Goal: Information Seeking & Learning: Learn about a topic

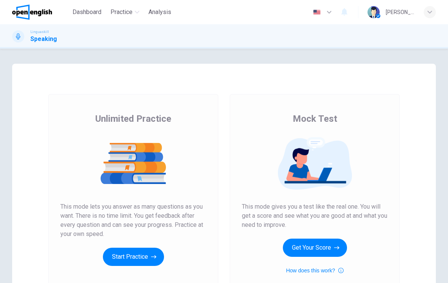
click at [337, 246] on icon "button" at bounding box center [336, 248] width 5 height 8
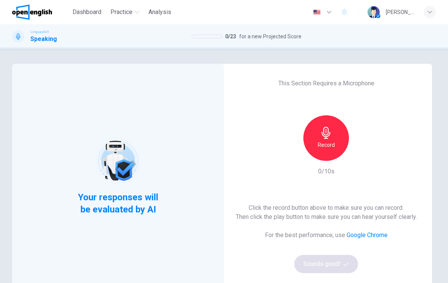
click at [332, 145] on h6 "Record" at bounding box center [326, 145] width 17 height 9
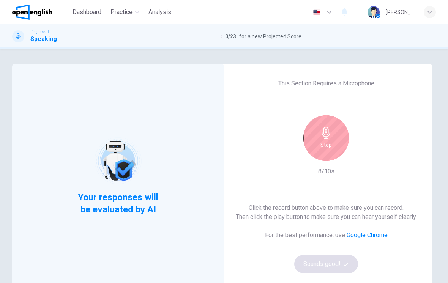
click at [327, 140] on div "Stop" at bounding box center [327, 139] width 46 height 46
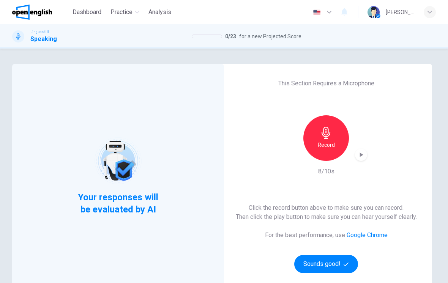
click at [332, 263] on button "Sounds good!" at bounding box center [326, 264] width 64 height 18
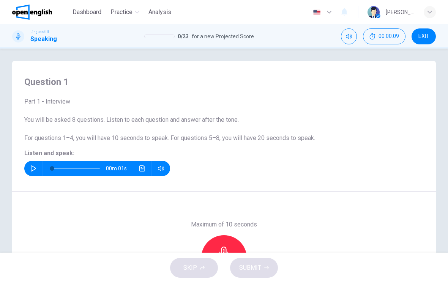
scroll to position [1, 0]
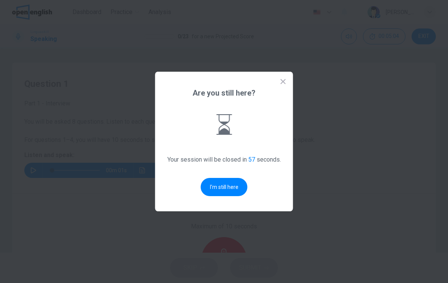
click at [234, 193] on button "I'm still here" at bounding box center [224, 187] width 47 height 18
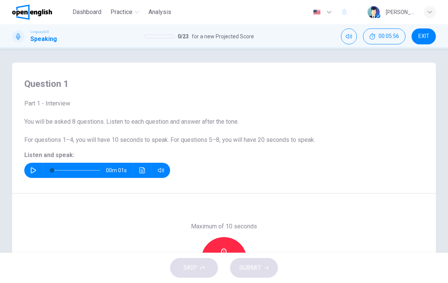
click at [35, 167] on button "button" at bounding box center [33, 170] width 12 height 15
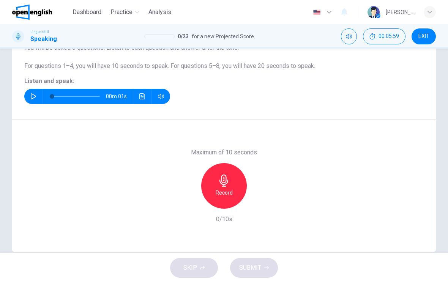
scroll to position [74, 0]
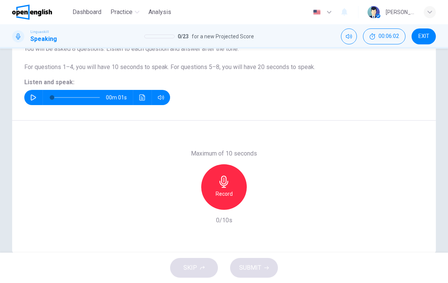
click at [229, 184] on icon "button" at bounding box center [224, 182] width 12 height 12
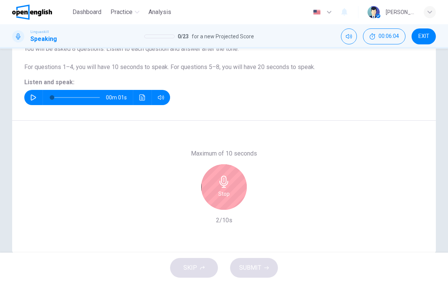
click at [223, 185] on icon "button" at bounding box center [224, 182] width 12 height 12
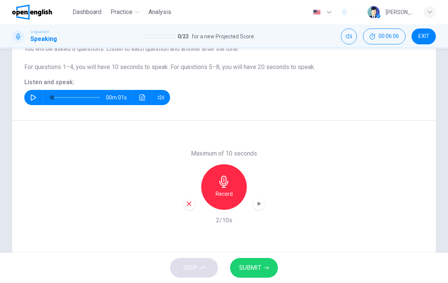
click at [258, 268] on span "SUBMIT" at bounding box center [250, 268] width 22 height 11
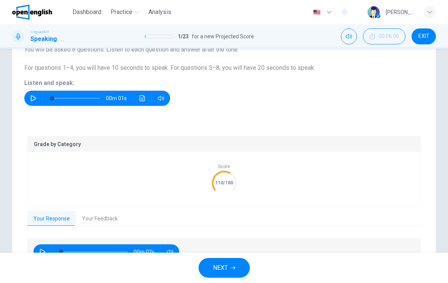
scroll to position [67, 0]
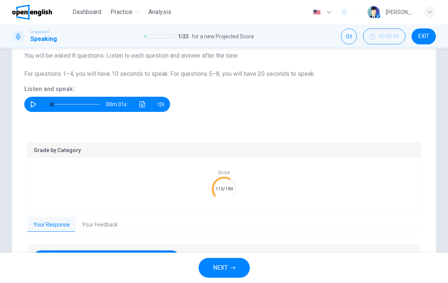
click at [37, 106] on button "button" at bounding box center [33, 104] width 12 height 15
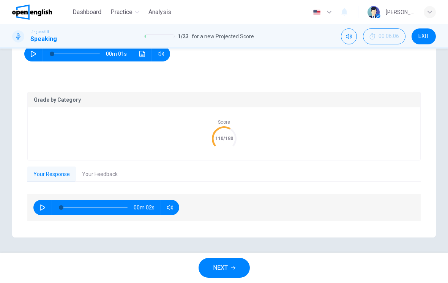
scroll to position [117, 0]
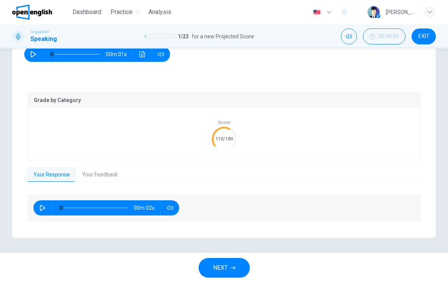
click at [93, 168] on button "Your Feedback" at bounding box center [100, 175] width 48 height 16
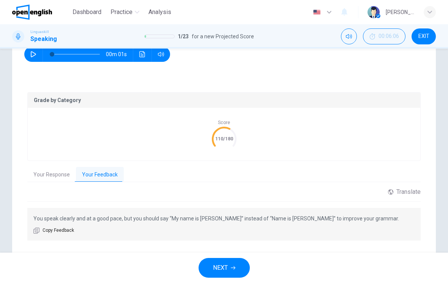
click at [226, 260] on button "NEXT" at bounding box center [224, 268] width 51 height 20
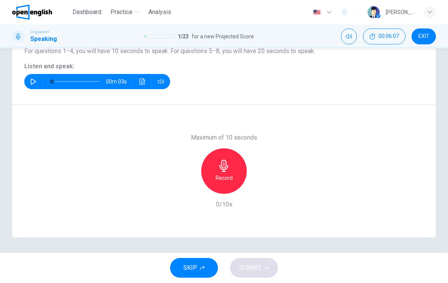
click at [32, 76] on button "button" at bounding box center [33, 81] width 12 height 15
click at [36, 81] on button "button" at bounding box center [33, 81] width 12 height 15
click at [226, 174] on h6 "Record" at bounding box center [224, 178] width 17 height 9
click at [260, 186] on icon "button" at bounding box center [259, 188] width 8 height 8
click at [193, 187] on div "button" at bounding box center [189, 188] width 12 height 12
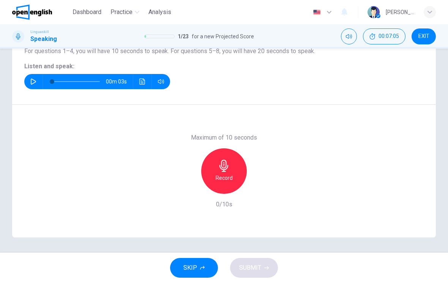
click at [230, 168] on icon "button" at bounding box center [224, 166] width 12 height 12
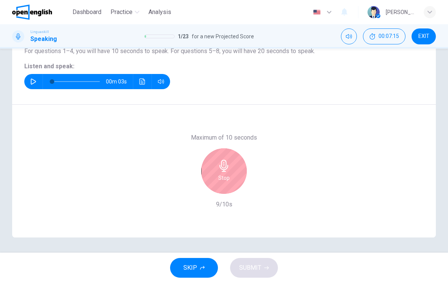
click at [232, 168] on div "Stop" at bounding box center [224, 172] width 46 height 46
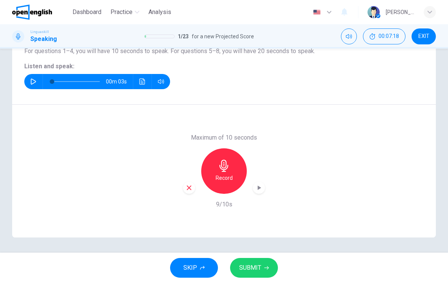
click at [257, 270] on span "SUBMIT" at bounding box center [250, 268] width 22 height 11
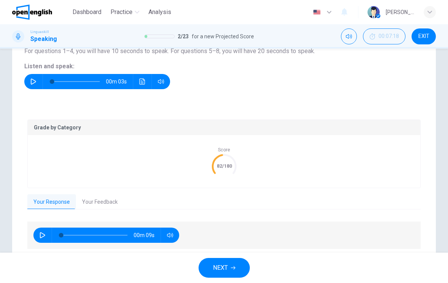
click at [96, 196] on button "Your Feedback" at bounding box center [100, 203] width 48 height 16
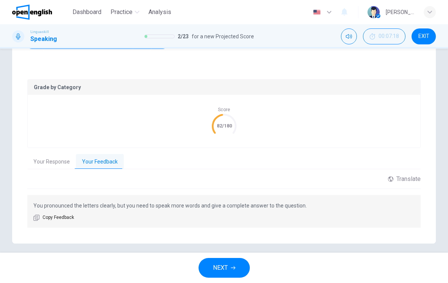
scroll to position [131, 0]
click at [226, 263] on span "NEXT" at bounding box center [220, 268] width 15 height 11
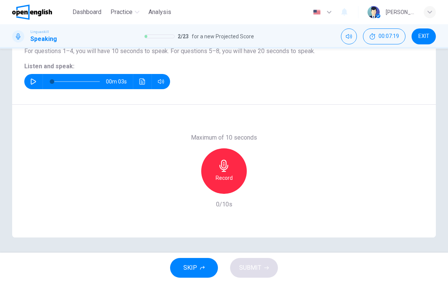
click at [39, 80] on button "button" at bounding box center [33, 81] width 12 height 15
click at [233, 173] on div "Record" at bounding box center [224, 172] width 46 height 46
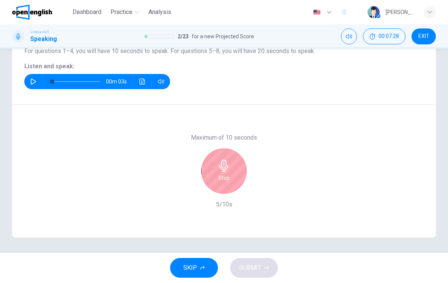
click at [222, 166] on icon "button" at bounding box center [224, 166] width 12 height 12
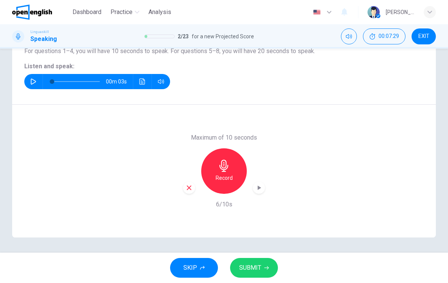
click at [262, 273] on button "SUBMIT" at bounding box center [254, 268] width 48 height 20
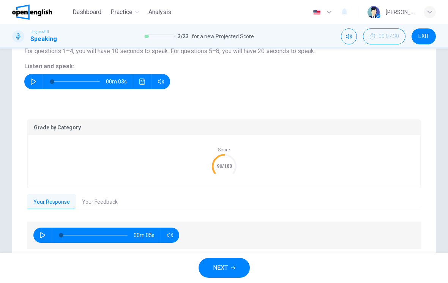
click at [93, 199] on button "Your Feedback" at bounding box center [100, 203] width 48 height 16
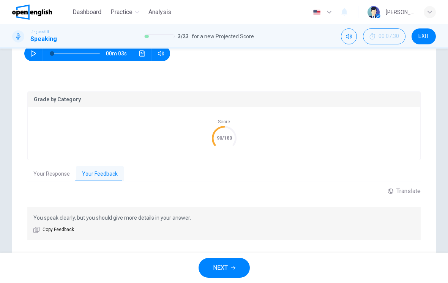
scroll to position [119, 0]
click at [237, 258] on button "NEXT" at bounding box center [224, 268] width 51 height 20
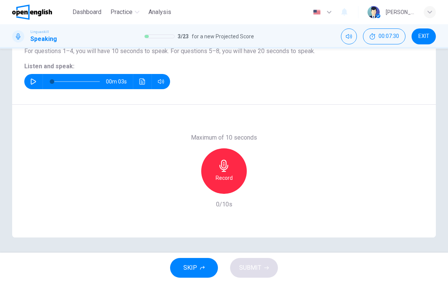
click at [36, 80] on icon "button" at bounding box center [33, 82] width 6 height 6
type input "*"
click at [399, 70] on h6 "Listen and speak:" at bounding box center [224, 66] width 400 height 9
click at [226, 169] on icon "button" at bounding box center [224, 166] width 12 height 12
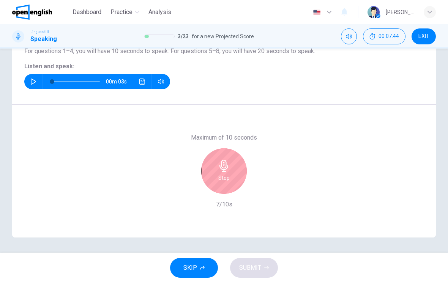
click at [230, 169] on icon "button" at bounding box center [224, 166] width 12 height 12
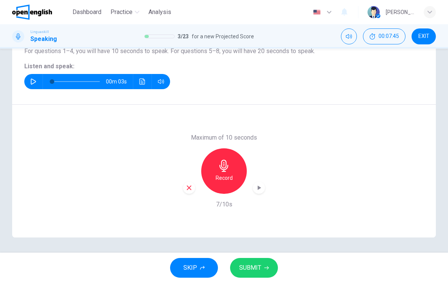
click at [253, 265] on span "SUBMIT" at bounding box center [250, 268] width 22 height 11
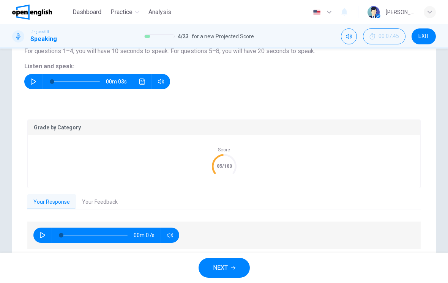
click at [41, 232] on button "button" at bounding box center [42, 235] width 12 height 15
type input "**"
click at [103, 200] on button "Your Feedback" at bounding box center [100, 203] width 48 height 16
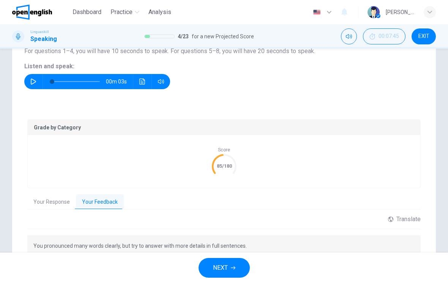
click at [220, 268] on span "NEXT" at bounding box center [220, 268] width 15 height 11
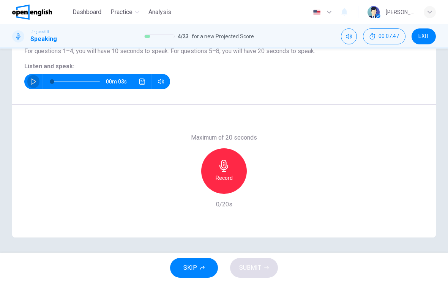
click at [37, 78] on button "button" at bounding box center [33, 81] width 12 height 15
type input "*"
click at [221, 184] on div "Record" at bounding box center [224, 172] width 46 height 46
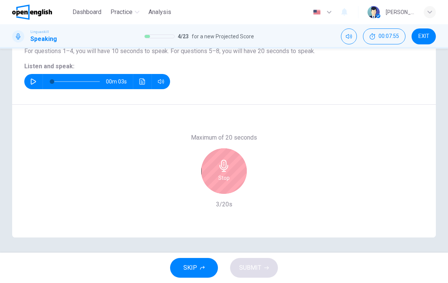
click at [224, 179] on h6 "Stop" at bounding box center [223, 178] width 11 height 9
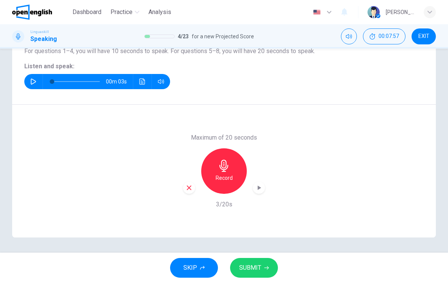
click at [247, 271] on span "SUBMIT" at bounding box center [250, 268] width 22 height 11
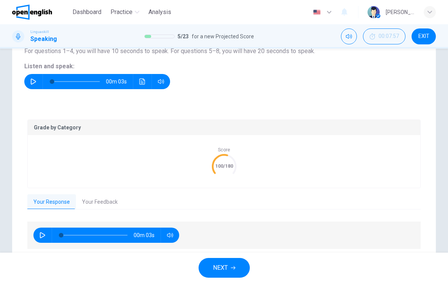
click at [38, 241] on button "button" at bounding box center [42, 235] width 12 height 15
type input "**"
click at [103, 198] on button "Your Feedback" at bounding box center [100, 203] width 48 height 16
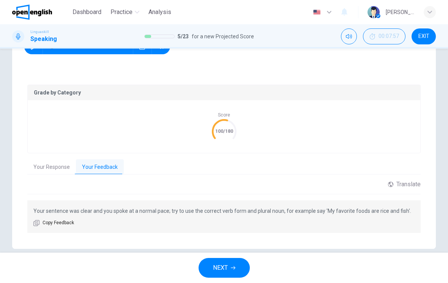
scroll to position [125, 0]
click at [216, 266] on span "NEXT" at bounding box center [220, 268] width 15 height 11
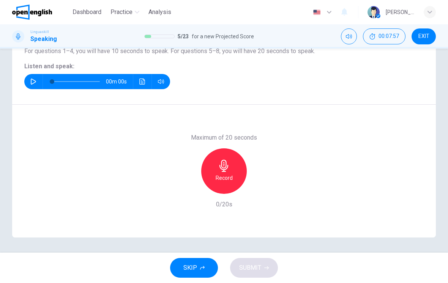
scroll to position [90, 0]
click at [36, 79] on icon "button" at bounding box center [33, 82] width 6 height 6
click at [217, 167] on div "Record" at bounding box center [224, 172] width 46 height 46
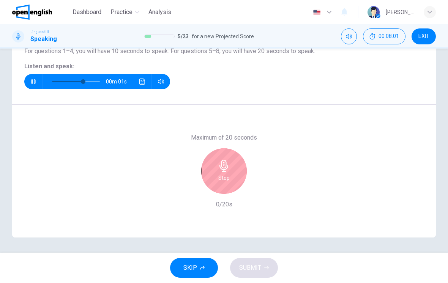
type input "*"
click at [225, 169] on icon "button" at bounding box center [224, 166] width 12 height 12
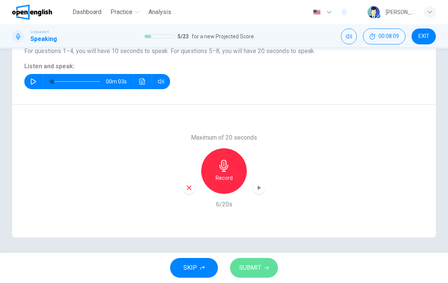
click at [247, 263] on button "SUBMIT" at bounding box center [254, 268] width 48 height 20
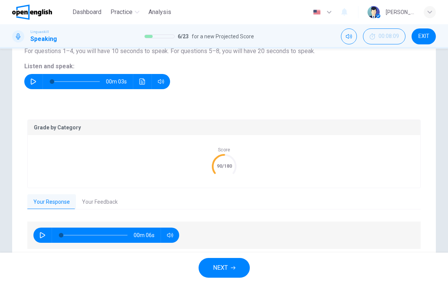
click at [47, 231] on button "button" at bounding box center [42, 235] width 12 height 15
type input "**"
click at [104, 201] on button "Your Feedback" at bounding box center [100, 203] width 48 height 16
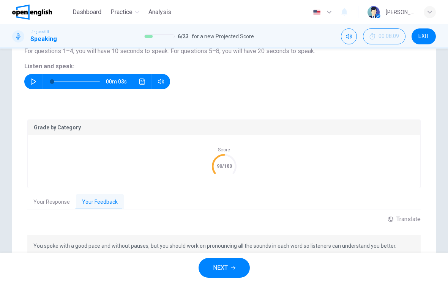
click at [225, 269] on span "NEXT" at bounding box center [220, 268] width 15 height 11
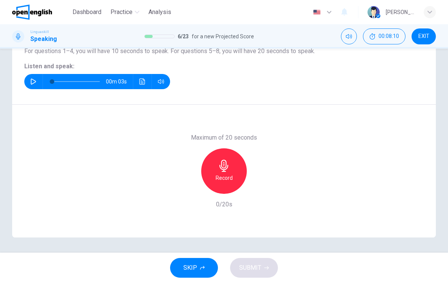
click at [27, 80] on button "button" at bounding box center [33, 81] width 12 height 15
type input "*"
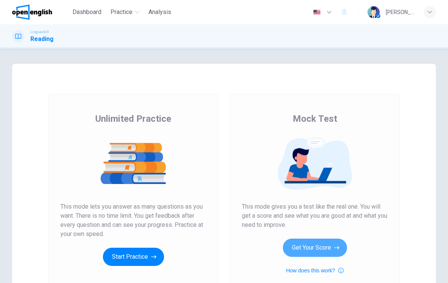
click at [292, 249] on button "Get Your Score" at bounding box center [315, 248] width 64 height 18
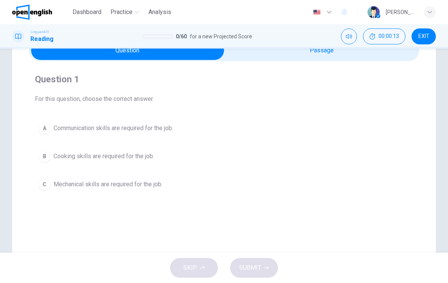
scroll to position [47, 0]
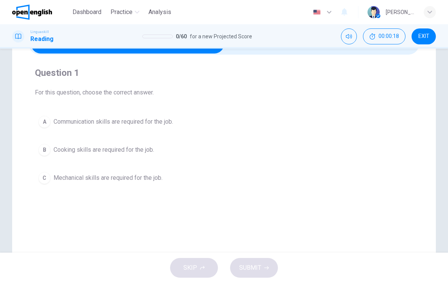
click at [73, 124] on span "Communication skills are required for the job." at bounding box center [114, 121] width 120 height 9
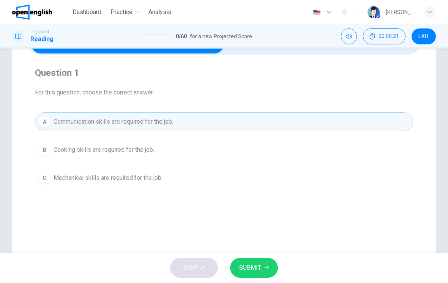
click at [256, 273] on span "SUBMIT" at bounding box center [250, 268] width 22 height 11
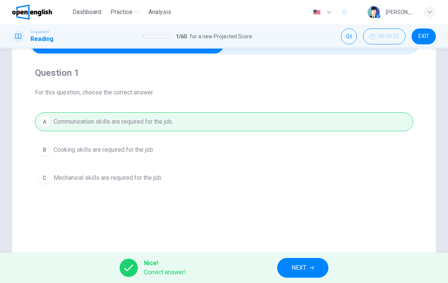
click at [289, 271] on button "NEXT" at bounding box center [302, 268] width 51 height 20
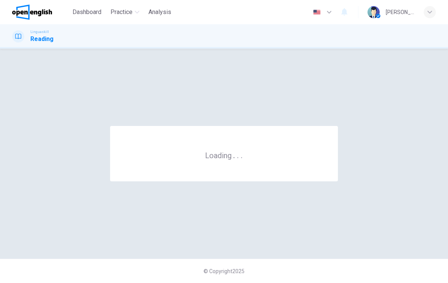
scroll to position [0, 0]
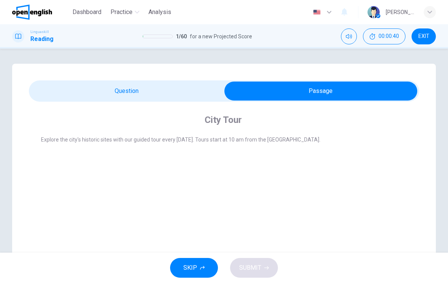
click at [331, 104] on div "City Tour Explore the city's historic sites with our guided tour every Saturday…" at bounding box center [224, 134] width 391 height 64
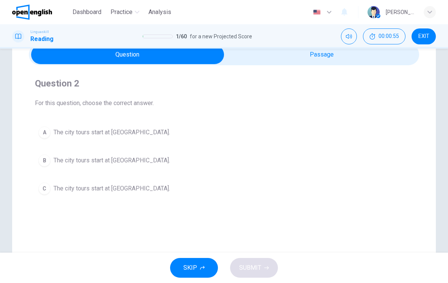
scroll to position [40, 0]
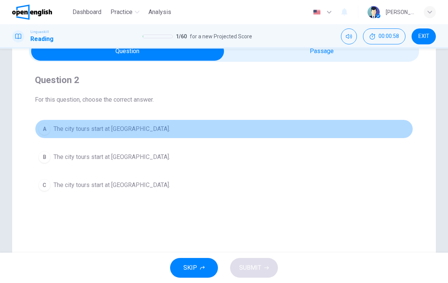
click at [76, 131] on span "The city tours start at City Museum." at bounding box center [112, 129] width 117 height 9
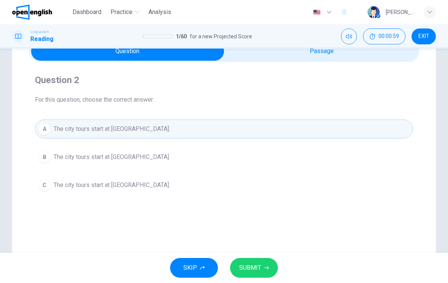
click at [257, 262] on button "SUBMIT" at bounding box center [254, 268] width 48 height 20
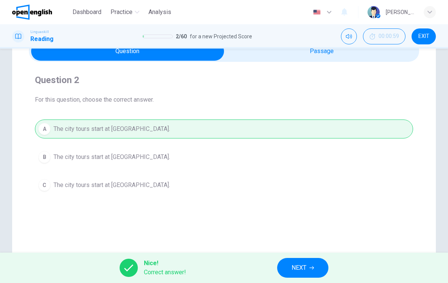
click at [294, 267] on span "NEXT" at bounding box center [299, 268] width 15 height 11
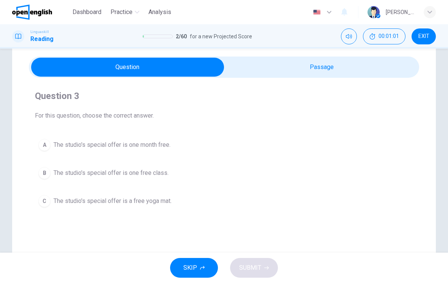
scroll to position [25, 0]
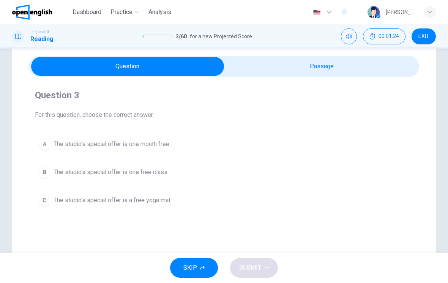
click at [79, 146] on span "The studio's special offer is one month free." at bounding box center [112, 144] width 117 height 9
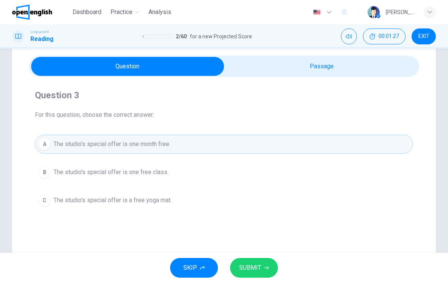
click at [257, 268] on span "SUBMIT" at bounding box center [250, 268] width 22 height 11
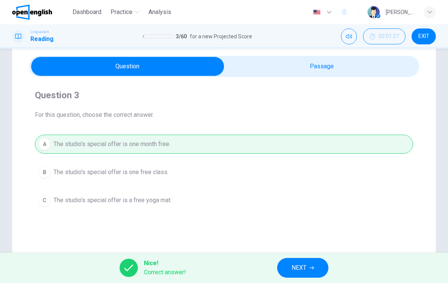
click at [285, 260] on button "NEXT" at bounding box center [302, 268] width 51 height 20
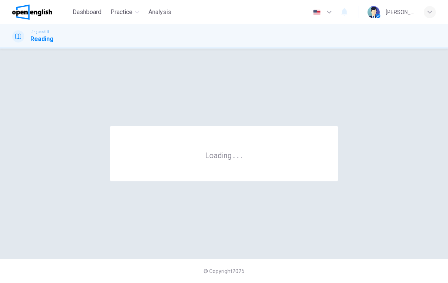
scroll to position [0, 0]
